Goal: Navigation & Orientation: Understand site structure

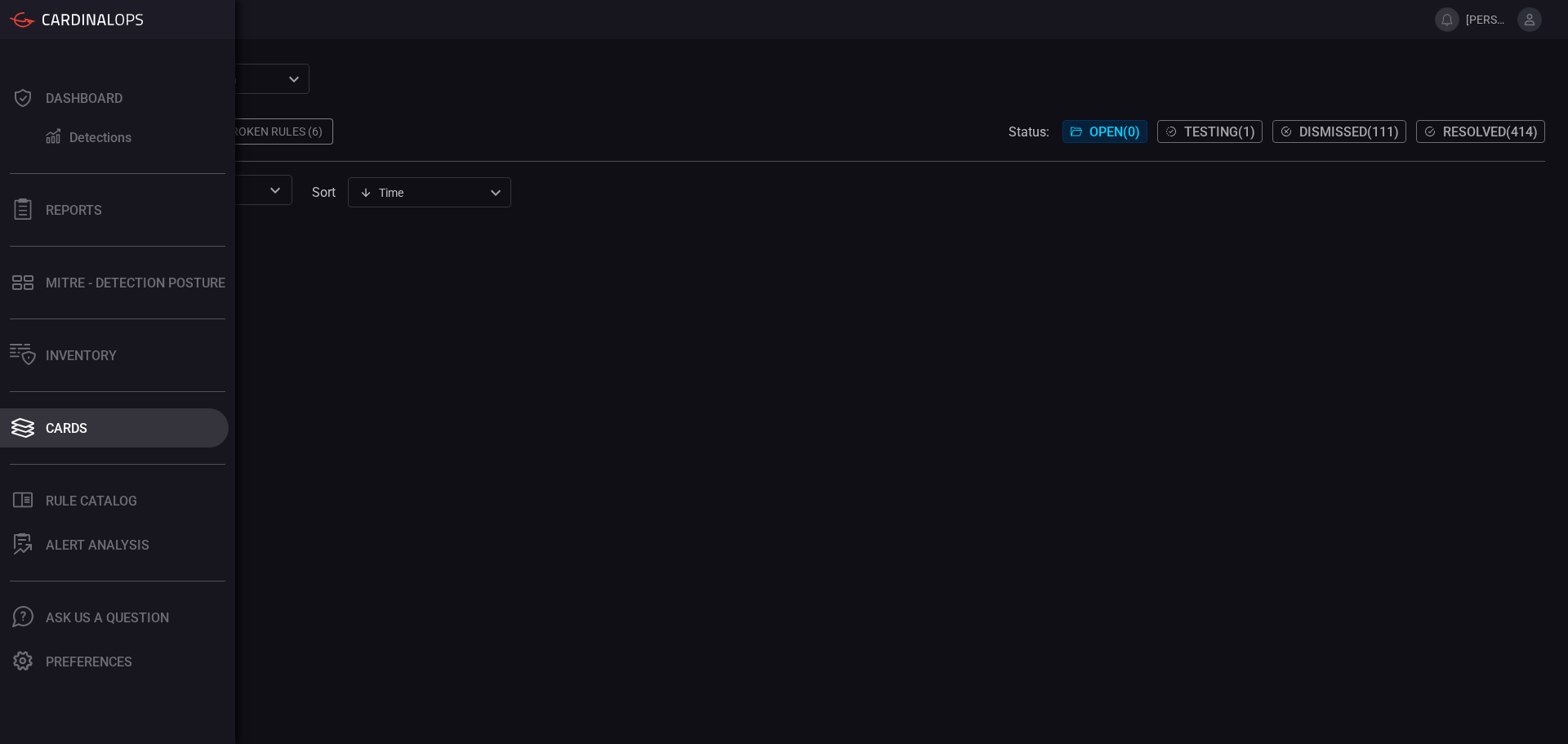
click at [56, 429] on div "Cards" at bounding box center [66, 428] width 42 height 15
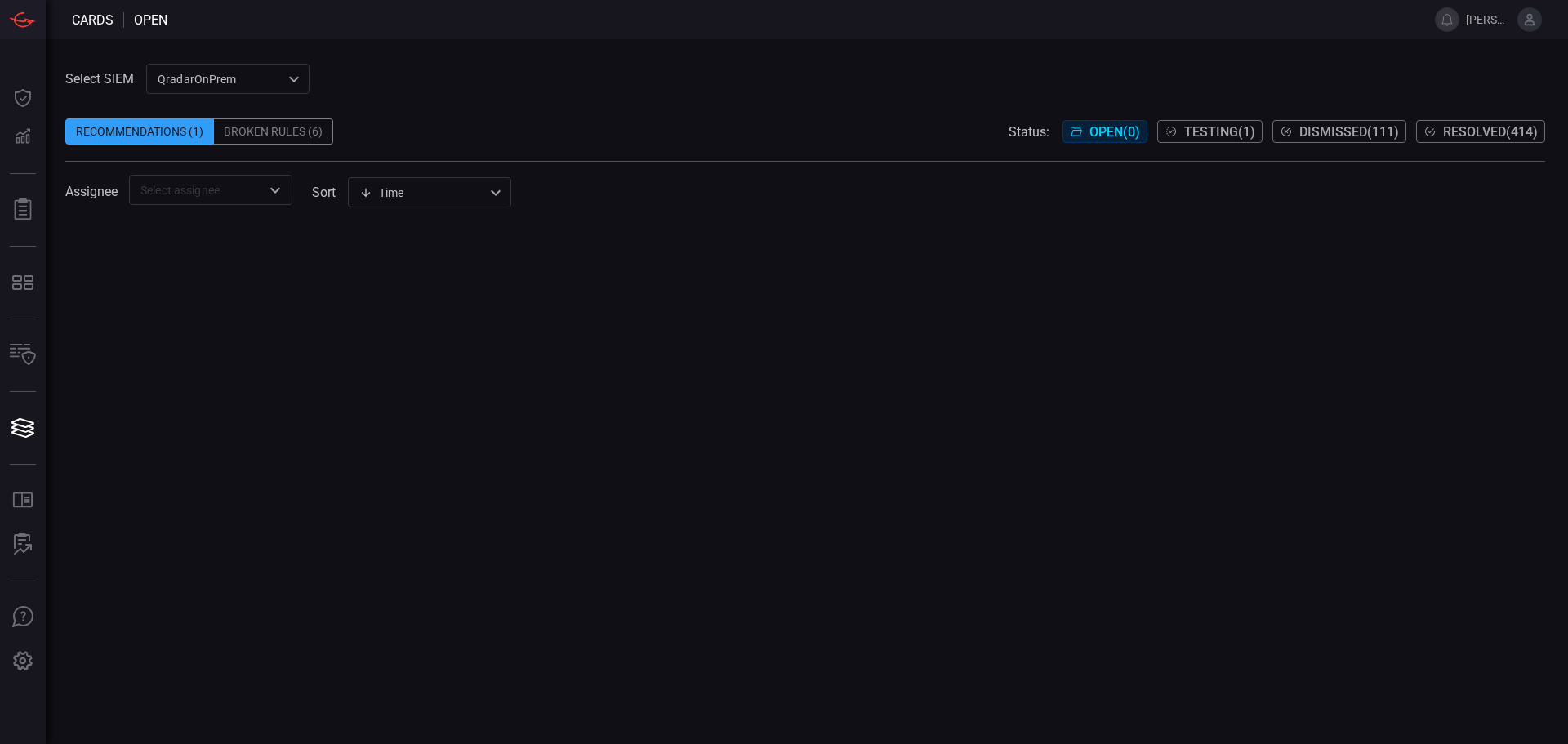
click at [1238, 127] on span "Testing ( 1 )" at bounding box center [1219, 132] width 71 height 15
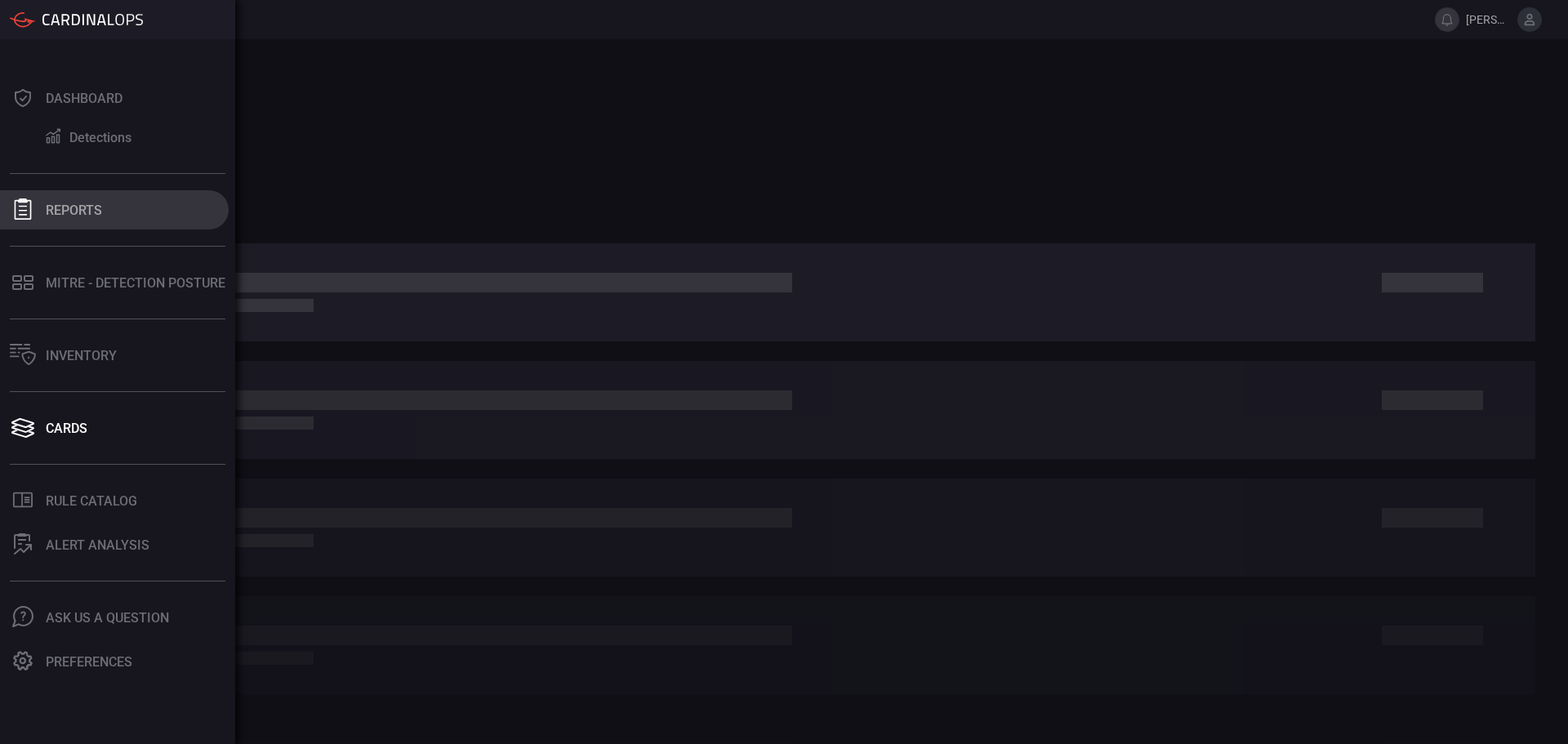
click at [41, 207] on button "Reports" at bounding box center [114, 210] width 228 height 39
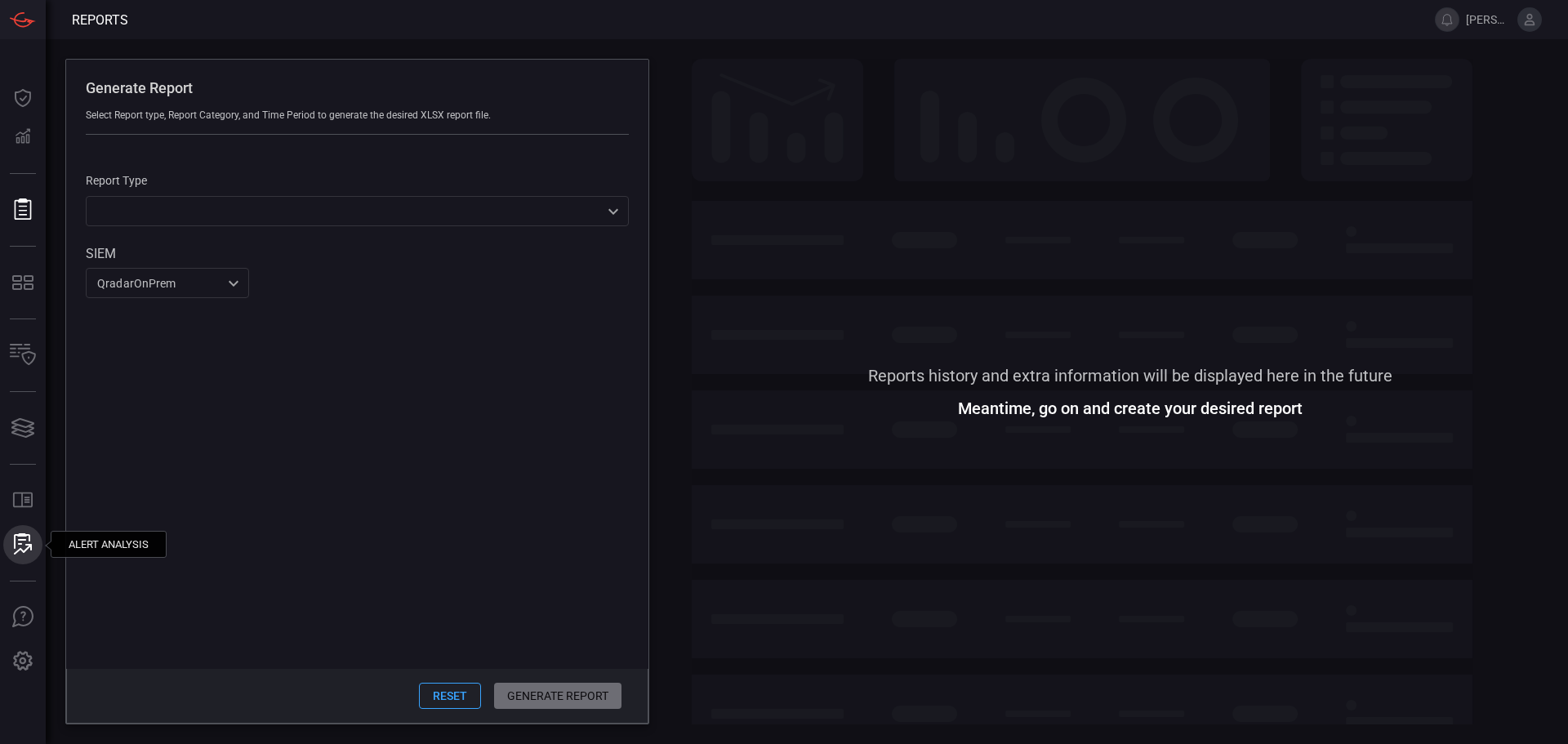
click at [23, 545] on icon at bounding box center [23, 543] width 18 height 21
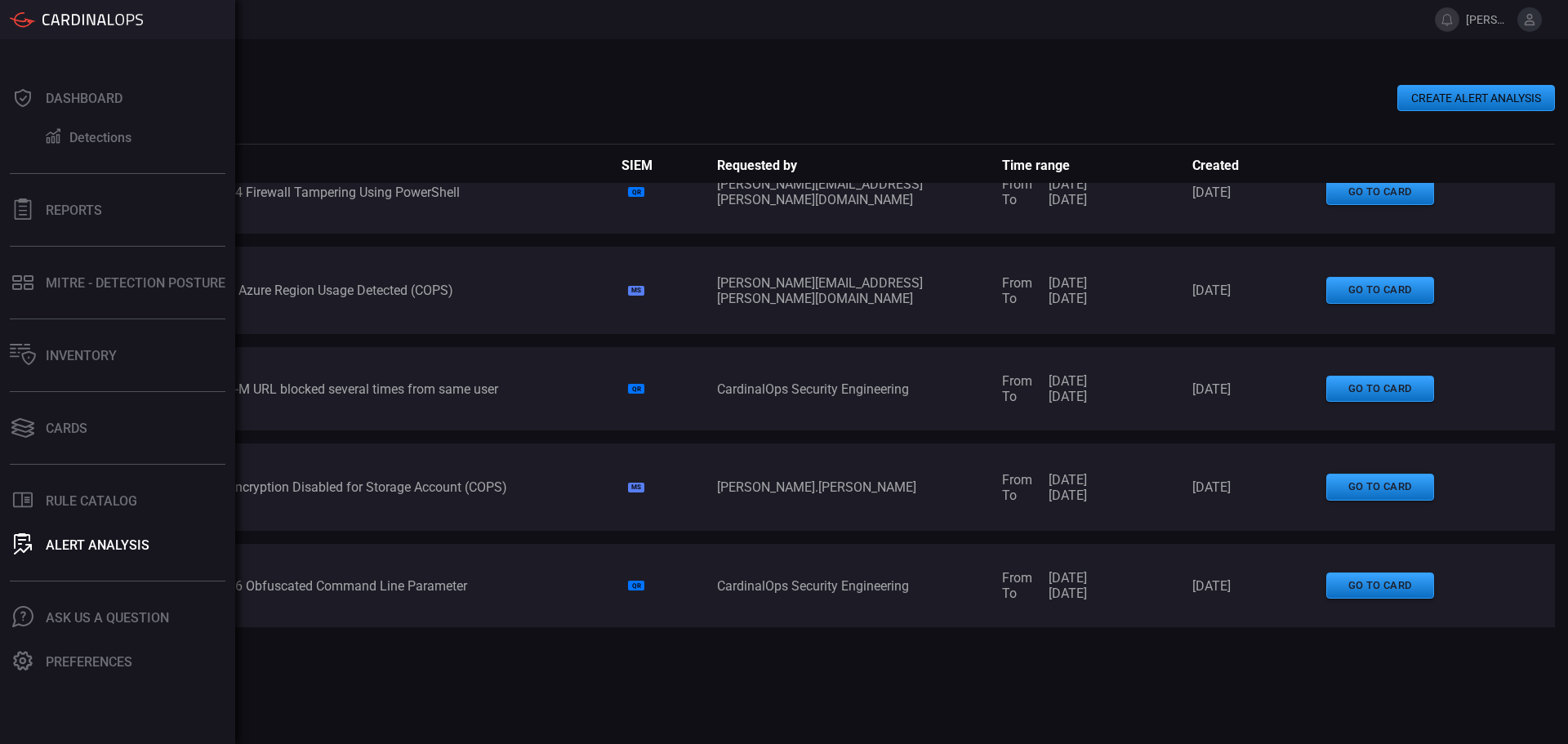
scroll to position [327, 0]
click at [103, 508] on div "Rule Catalog" at bounding box center [91, 500] width 91 height 15
